Goal: Check status: Check status

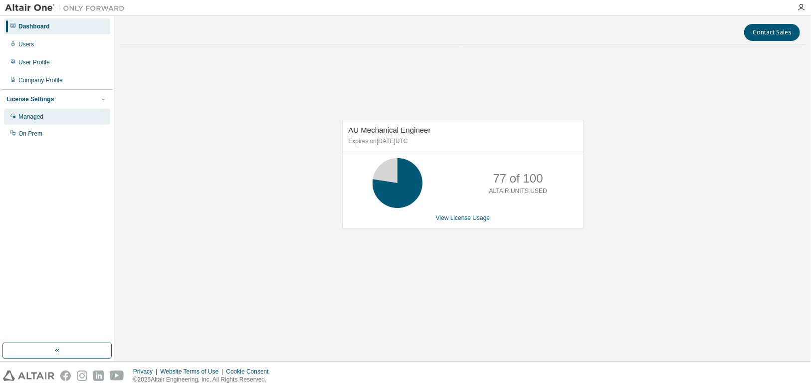
click at [29, 114] on div "Managed" at bounding box center [30, 117] width 25 height 8
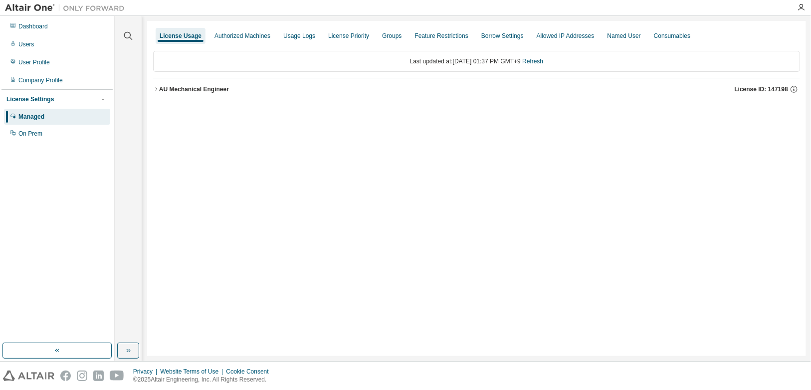
click at [143, 89] on div "Clear all Collapse on share string Yes No Only used licenses Yes No Only my usa…" at bounding box center [463, 188] width 696 height 345
click at [150, 89] on div "License Usage Authorized Machines Usage Logs License Priority Groups Feature Re…" at bounding box center [476, 188] width 659 height 335
click at [154, 89] on icon "button" at bounding box center [156, 89] width 6 height 6
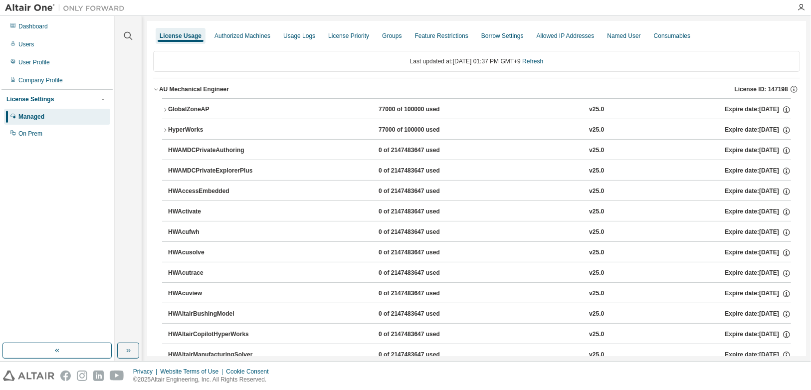
click at [192, 130] on div "HyperWorks" at bounding box center [213, 130] width 90 height 9
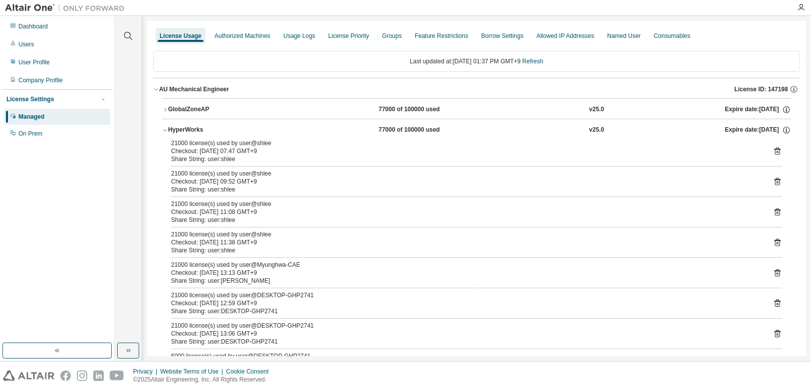
drag, startPoint x: 394, startPoint y: 194, endPoint x: 429, endPoint y: 208, distance: 37.8
click at [429, 208] on div "21000 license(s) used by user@shlee Checkout: 2025-08-12 07:47 GMT+9 Share Stri…" at bounding box center [476, 274] width 629 height 271
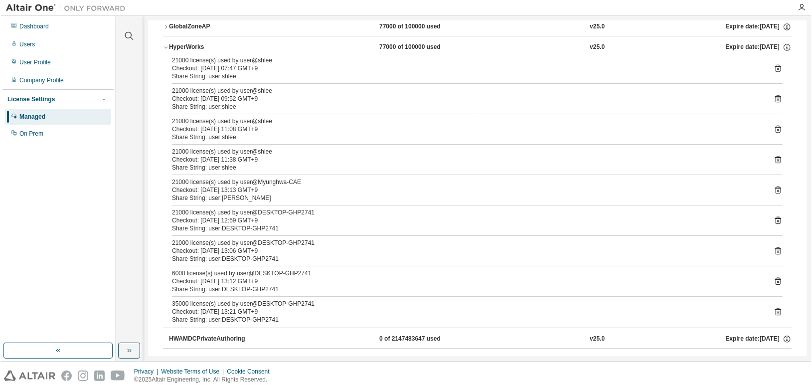
scroll to position [90, 0]
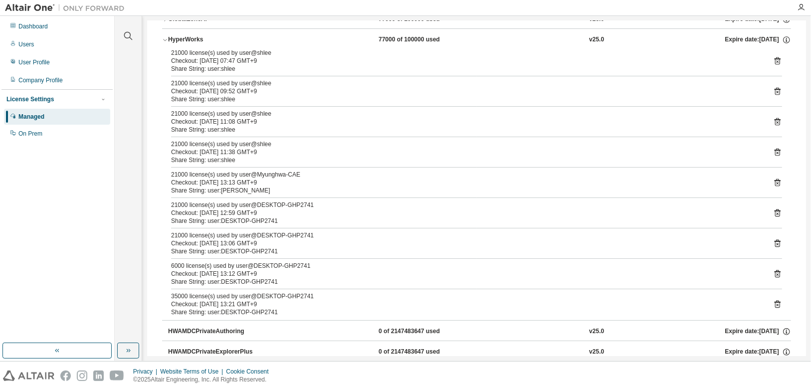
click at [437, 210] on div "Checkout: 2025-08-13 12:59 GMT+9" at bounding box center [464, 213] width 587 height 8
click at [25, 35] on div "Dashboard Users User Profile Company Profile License Settings Managed On Prem" at bounding box center [56, 79] width 111 height 125
click at [28, 24] on div "Dashboard" at bounding box center [32, 26] width 29 height 8
